Goal: Task Accomplishment & Management: Manage account settings

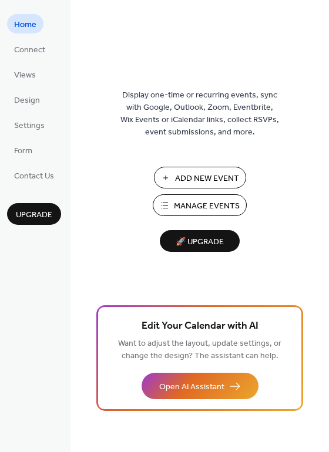
click at [28, 19] on span "Home" at bounding box center [25, 25] width 22 height 12
click at [31, 47] on span "Connect" at bounding box center [29, 50] width 31 height 12
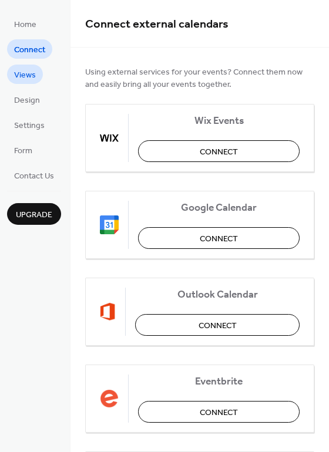
click at [26, 76] on span "Views" at bounding box center [25, 75] width 22 height 12
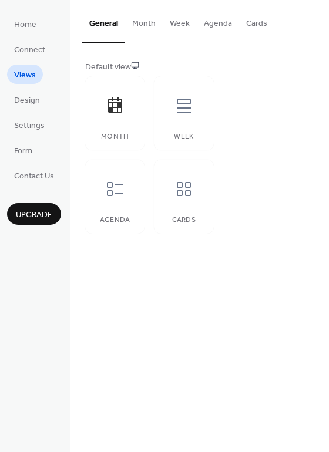
click at [144, 23] on button "Month" at bounding box center [144, 21] width 38 height 42
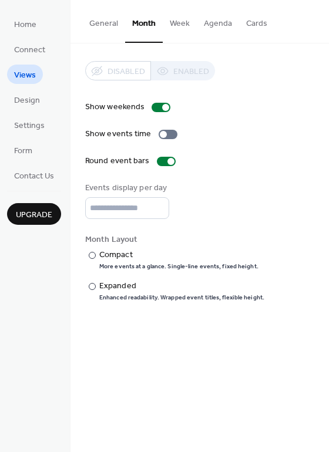
click at [179, 23] on button "Week" at bounding box center [180, 21] width 34 height 42
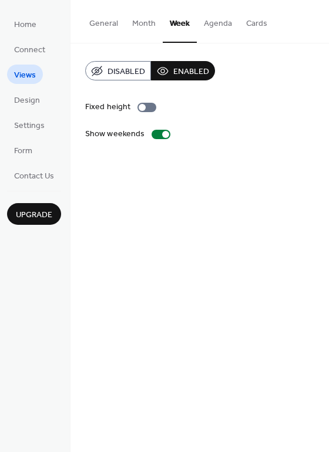
click at [99, 25] on button "General" at bounding box center [103, 21] width 43 height 42
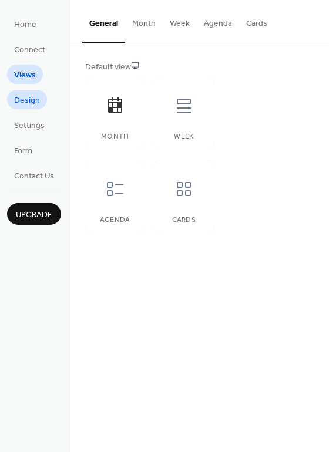
click at [18, 105] on span "Design" at bounding box center [27, 101] width 26 height 12
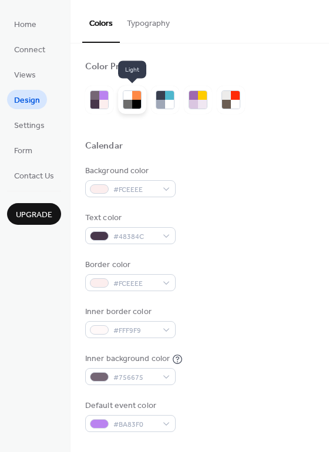
click at [135, 95] on div at bounding box center [136, 95] width 9 height 9
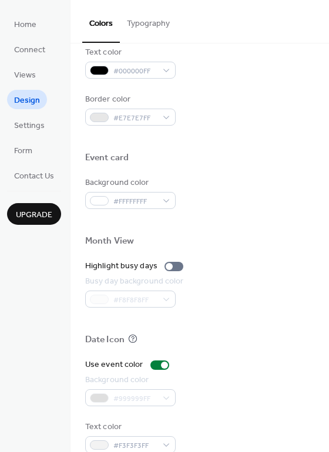
scroll to position [503, 0]
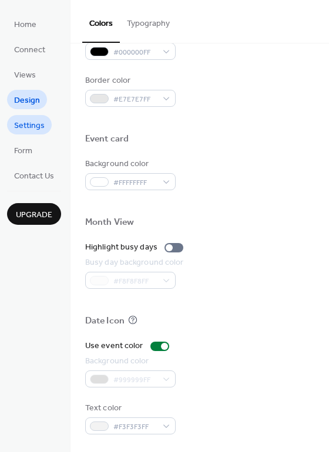
click at [16, 123] on span "Settings" at bounding box center [29, 126] width 31 height 12
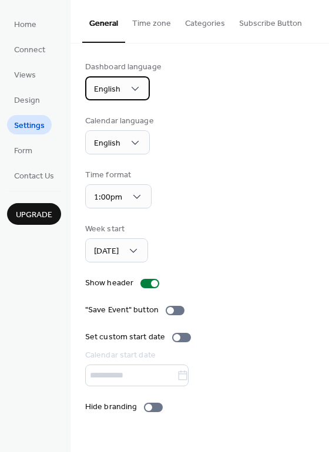
click at [108, 84] on span "English" at bounding box center [107, 90] width 26 height 16
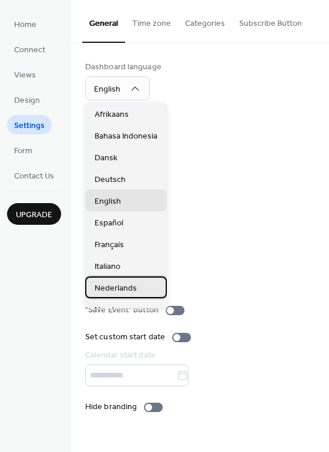
click at [115, 286] on span "Nederlands" at bounding box center [116, 289] width 42 height 12
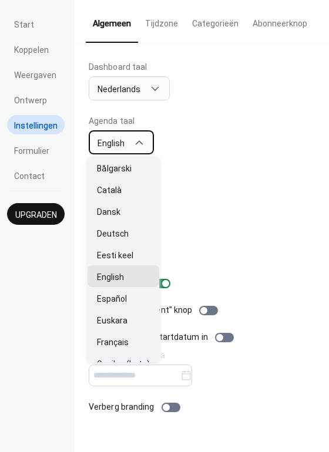
click at [122, 142] on span "English" at bounding box center [111, 143] width 27 height 9
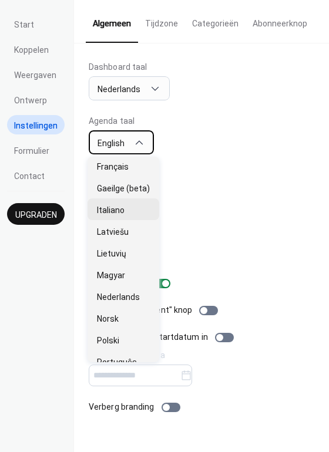
scroll to position [176, 0]
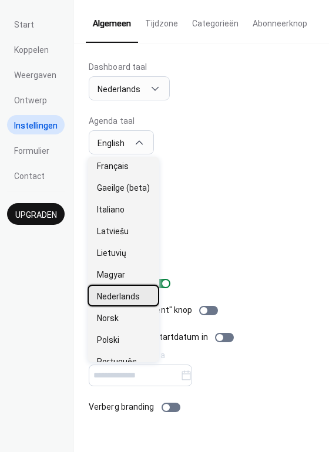
click at [116, 297] on span "Nederlands" at bounding box center [118, 297] width 43 height 12
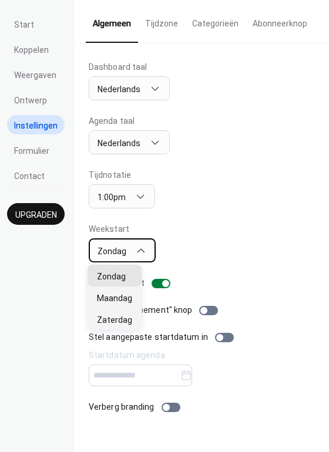
click at [148, 257] on div "Zondag" at bounding box center [122, 251] width 67 height 24
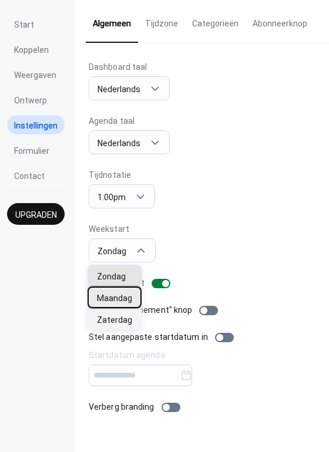
click at [122, 298] on span "Maandag" at bounding box center [114, 299] width 35 height 12
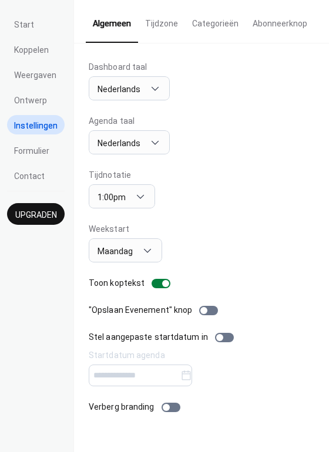
click at [214, 143] on div "Agenda taal Nederlands" at bounding box center [202, 134] width 226 height 39
click at [130, 92] on span "Nederlands" at bounding box center [119, 89] width 43 height 9
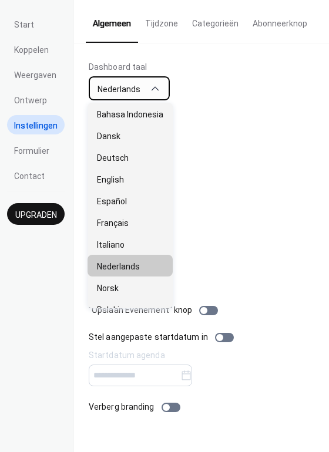
scroll to position [0, 0]
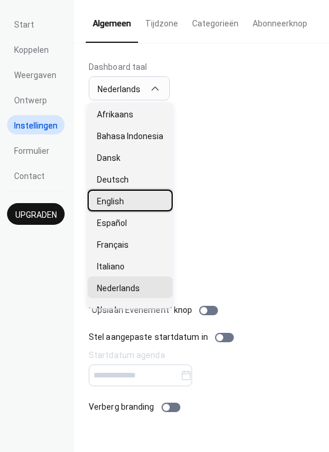
click at [129, 198] on div "English" at bounding box center [130, 201] width 85 height 22
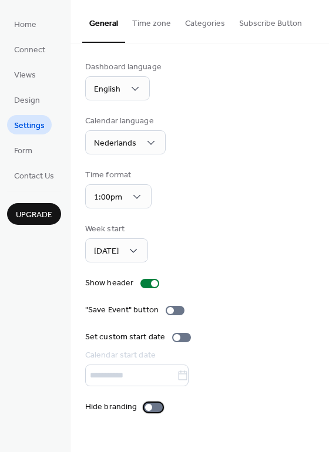
click at [159, 410] on div at bounding box center [153, 407] width 19 height 9
click at [200, 200] on div "Time format 1:00pm" at bounding box center [199, 188] width 229 height 39
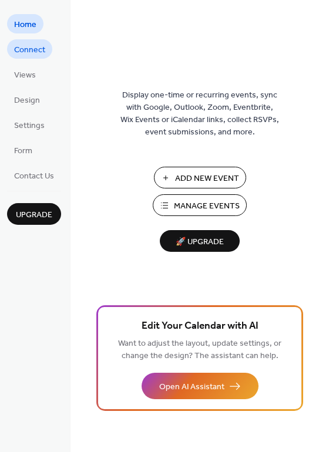
click at [39, 52] on span "Connect" at bounding box center [29, 50] width 31 height 12
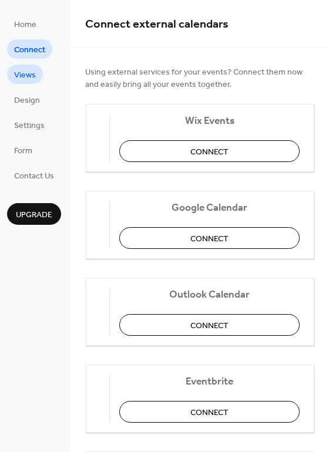
click at [35, 76] on link "Views" at bounding box center [25, 74] width 36 height 19
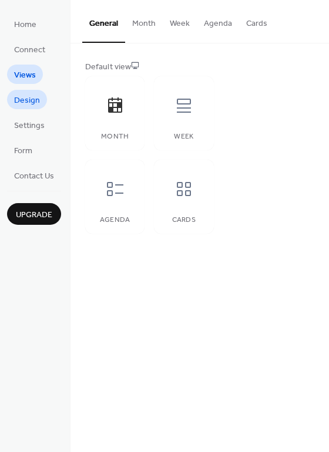
click at [28, 95] on span "Design" at bounding box center [27, 101] width 26 height 12
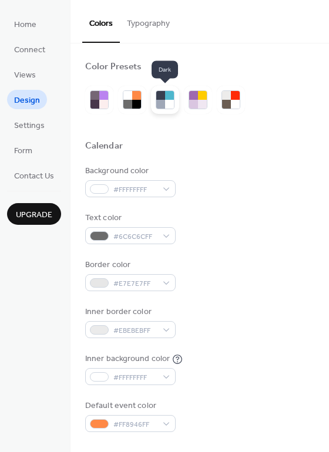
click at [156, 98] on div at bounding box center [160, 95] width 9 height 9
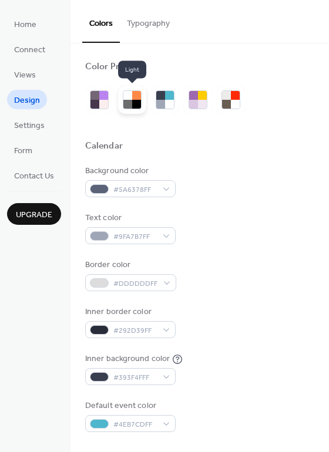
click at [134, 99] on div at bounding box center [136, 95] width 9 height 9
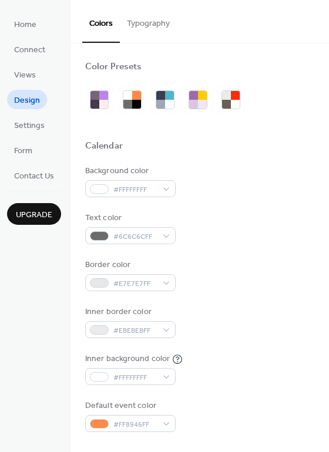
click at [137, 21] on button "Typography" at bounding box center [148, 21] width 57 height 42
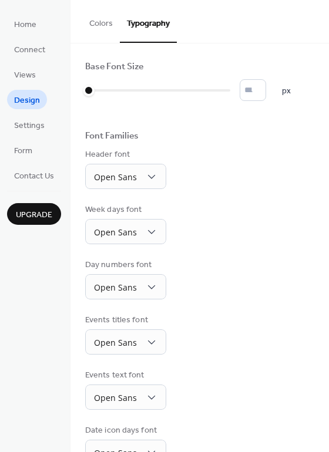
drag, startPoint x: 137, startPoint y: 21, endPoint x: 102, endPoint y: 24, distance: 34.7
click at [102, 24] on div "Colors Typography" at bounding box center [200, 21] width 259 height 43
click at [28, 132] on span "Settings" at bounding box center [29, 126] width 31 height 12
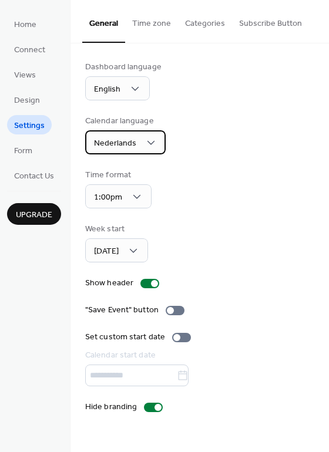
click at [97, 145] on span "Nederlands" at bounding box center [115, 144] width 42 height 16
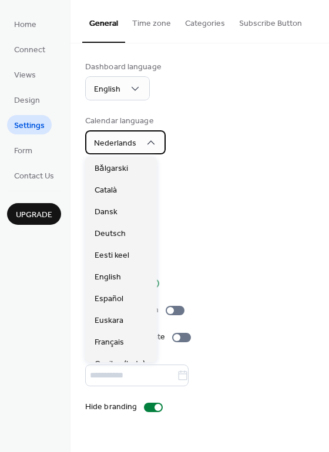
scroll to position [304, 0]
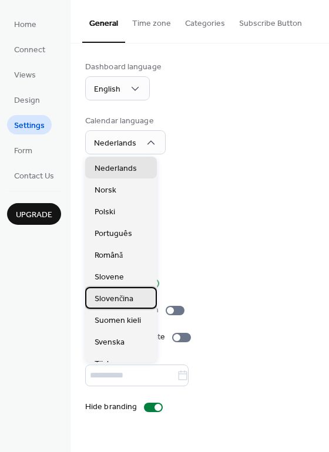
click at [115, 295] on span "Slovenčina" at bounding box center [114, 299] width 39 height 12
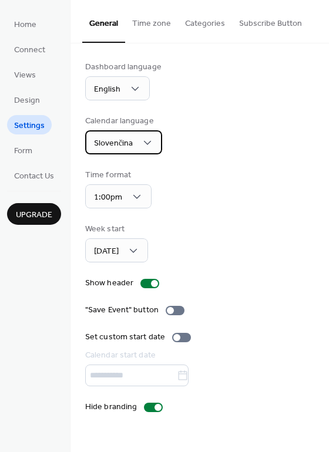
click at [115, 152] on div "Slovenčina" at bounding box center [123, 142] width 77 height 24
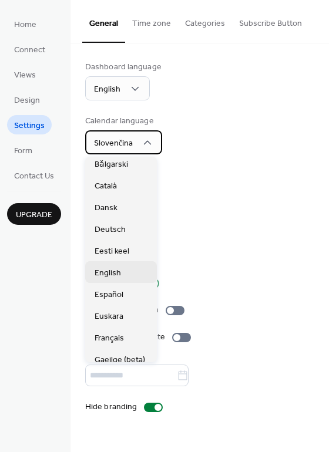
scroll to position [0, 0]
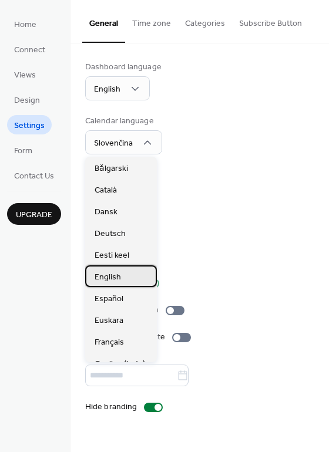
click at [115, 275] on span "English" at bounding box center [108, 277] width 26 height 12
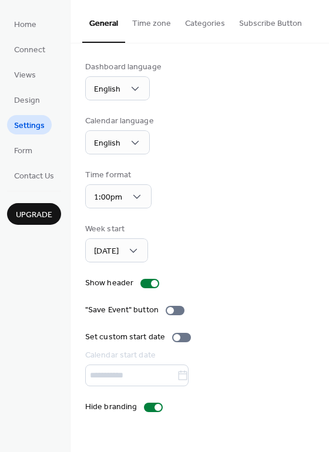
click at [197, 133] on div "Calendar language English" at bounding box center [199, 134] width 229 height 39
